Goal: Find specific page/section: Find specific page/section

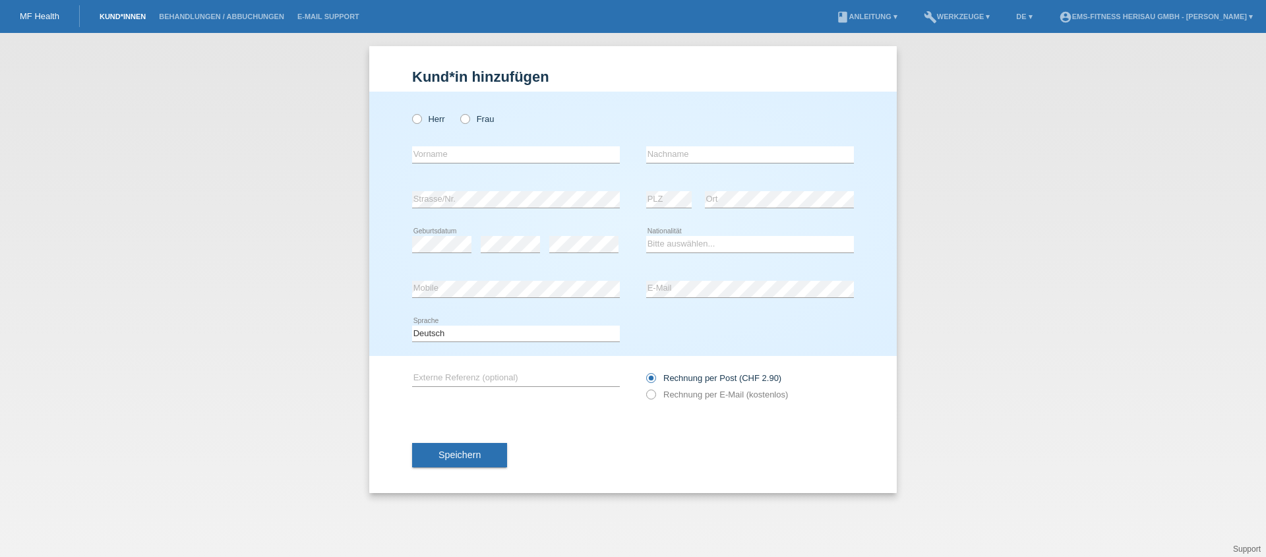
click at [138, 18] on link "Kund*innen" at bounding box center [122, 17] width 59 height 8
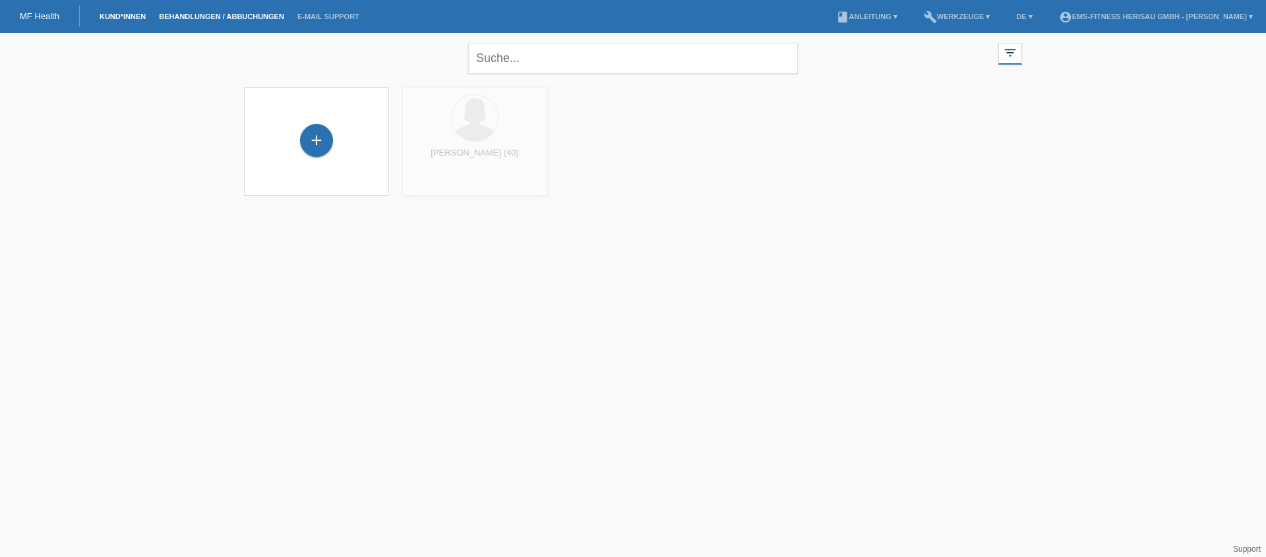
click at [208, 16] on link "Behandlungen / Abbuchungen" at bounding box center [221, 17] width 138 height 8
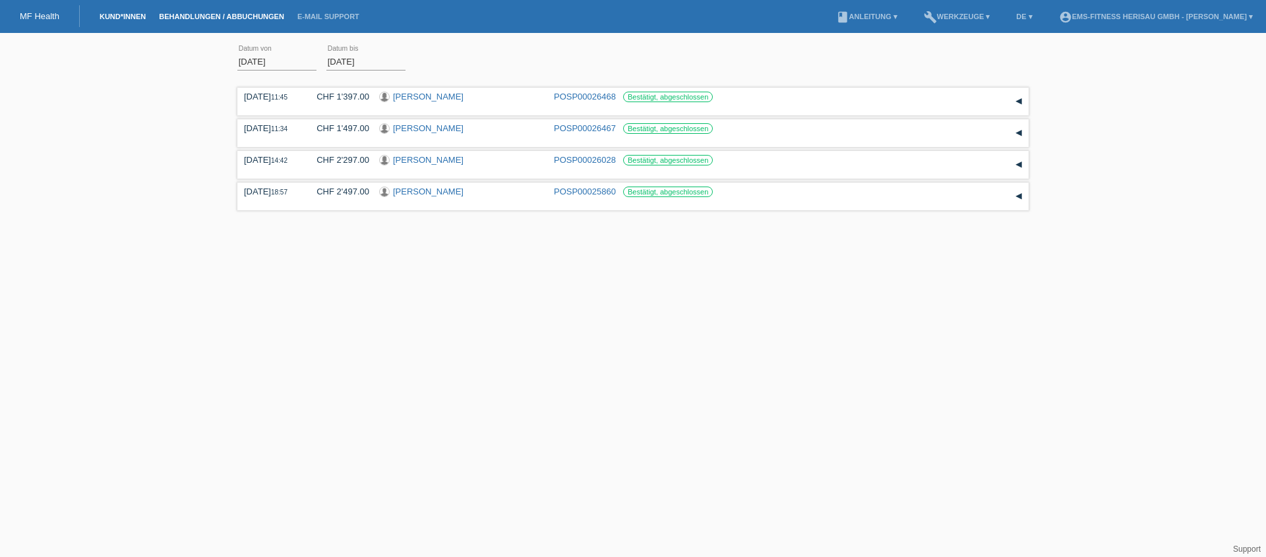
click at [137, 16] on link "Kund*innen" at bounding box center [122, 17] width 59 height 8
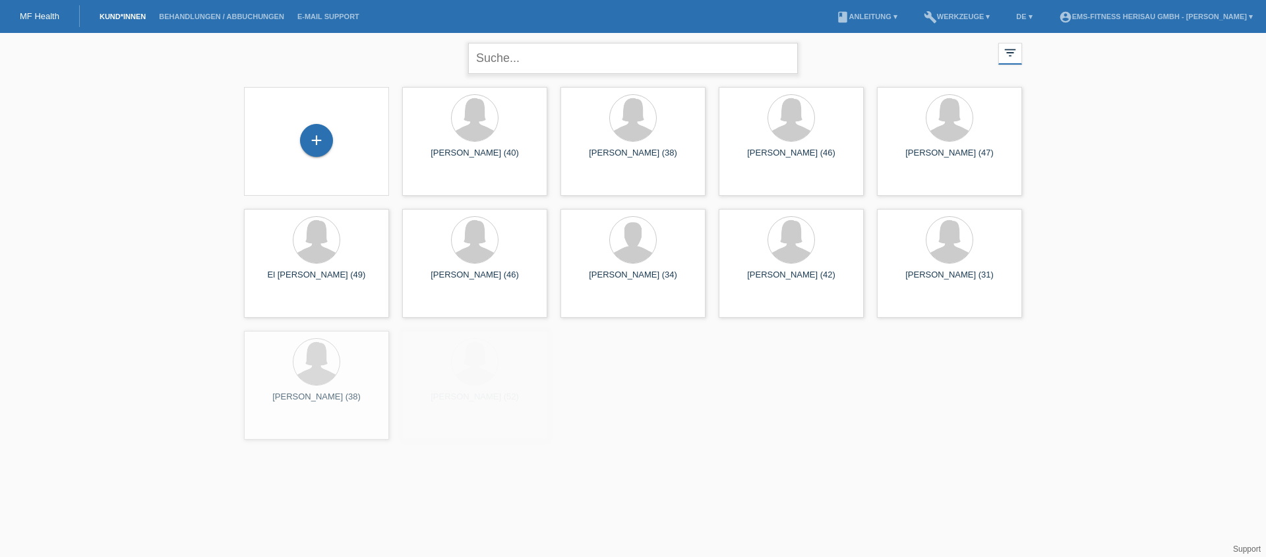
click at [526, 59] on input "text" at bounding box center [633, 58] width 330 height 31
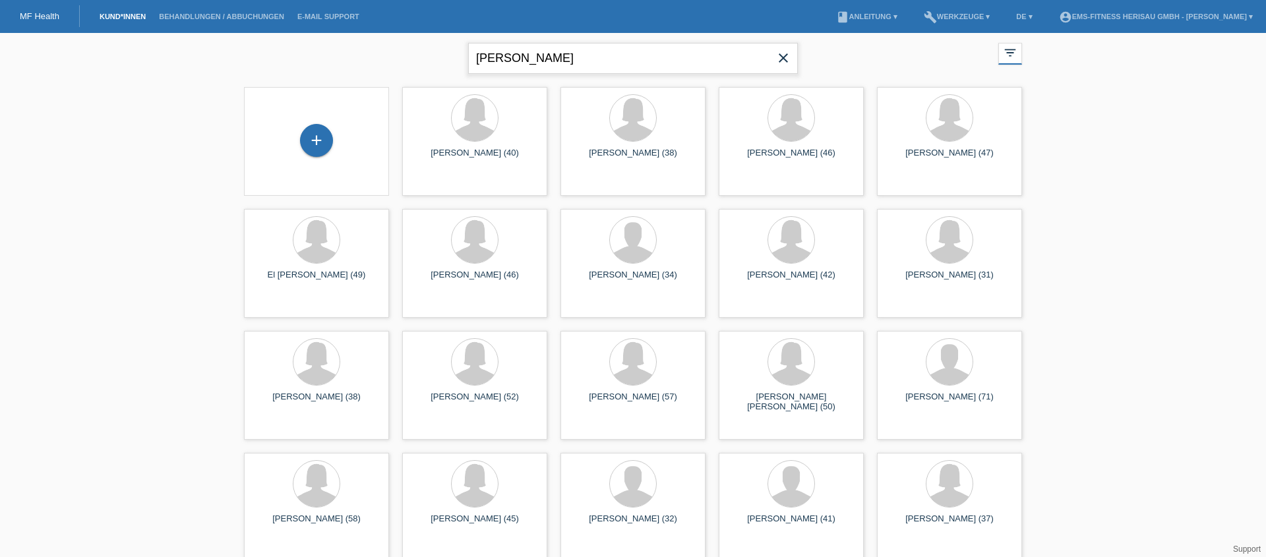
type input "silvia"
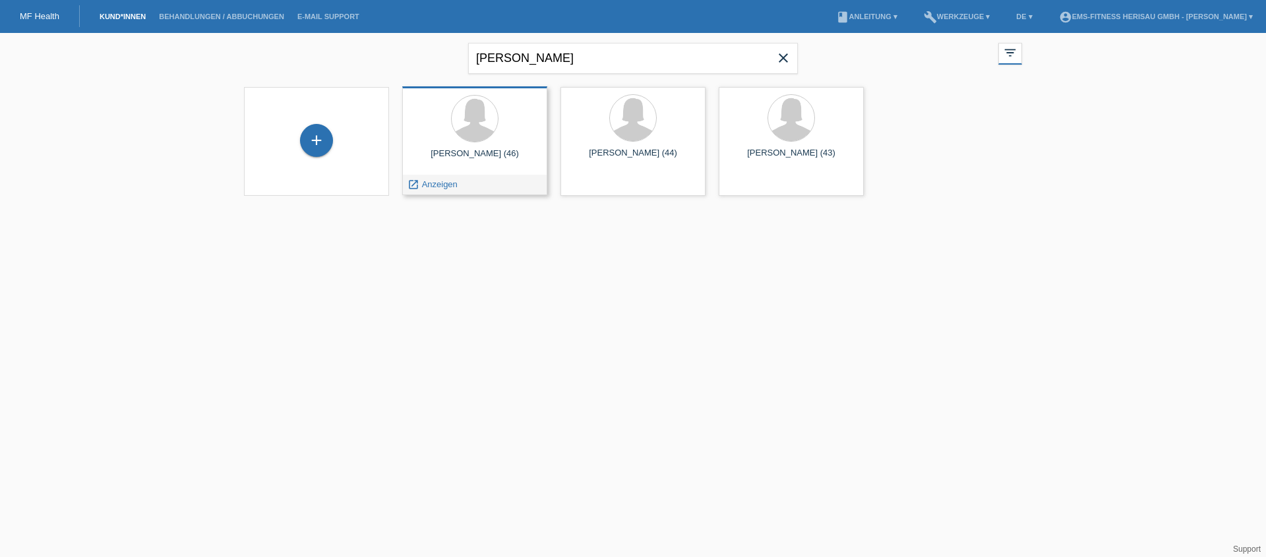
click at [431, 182] on span "Anzeigen" at bounding box center [440, 184] width 36 height 10
